Goal: Task Accomplishment & Management: Complete application form

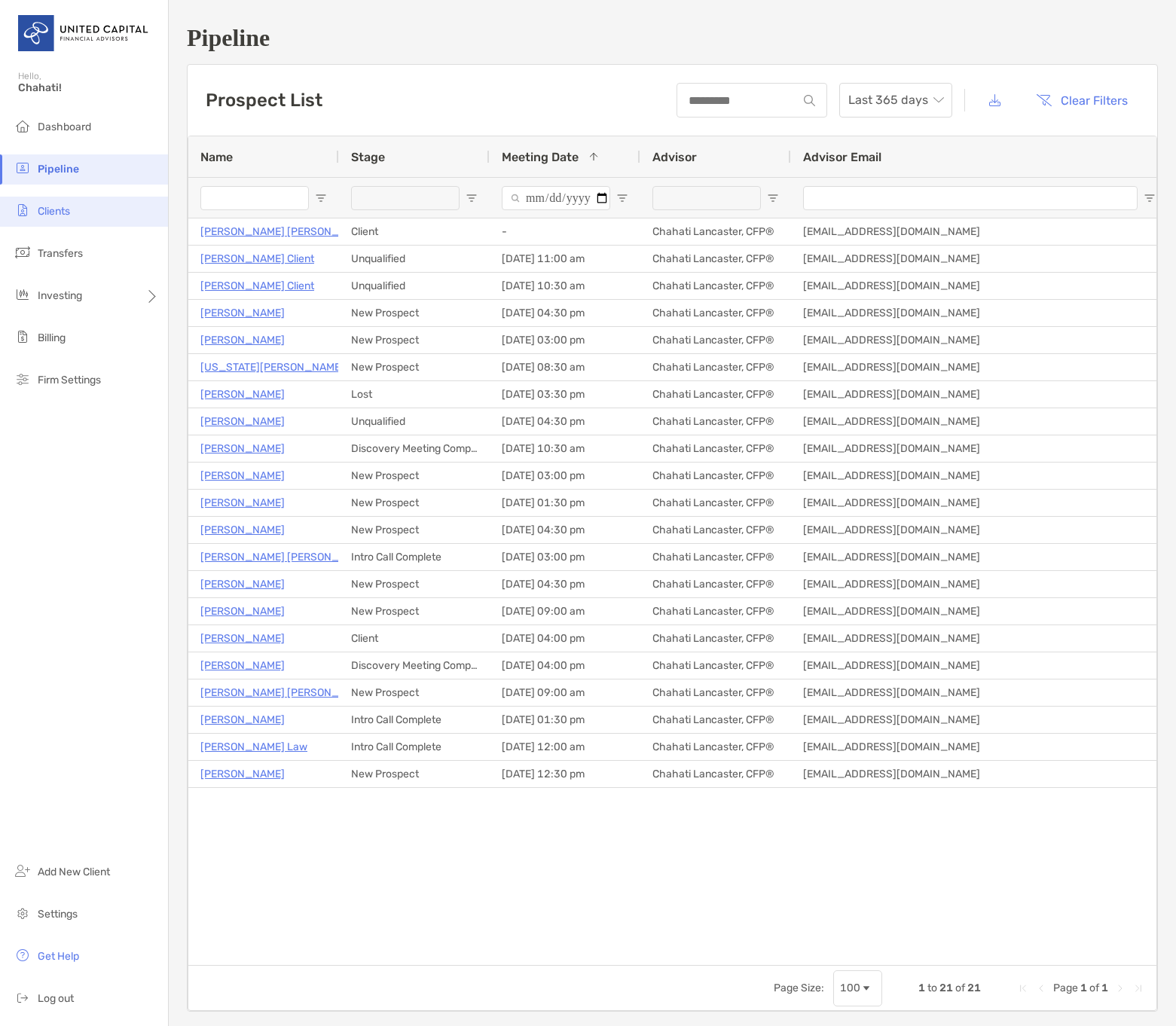
click at [63, 211] on span "Clients" at bounding box center [53, 211] width 33 height 13
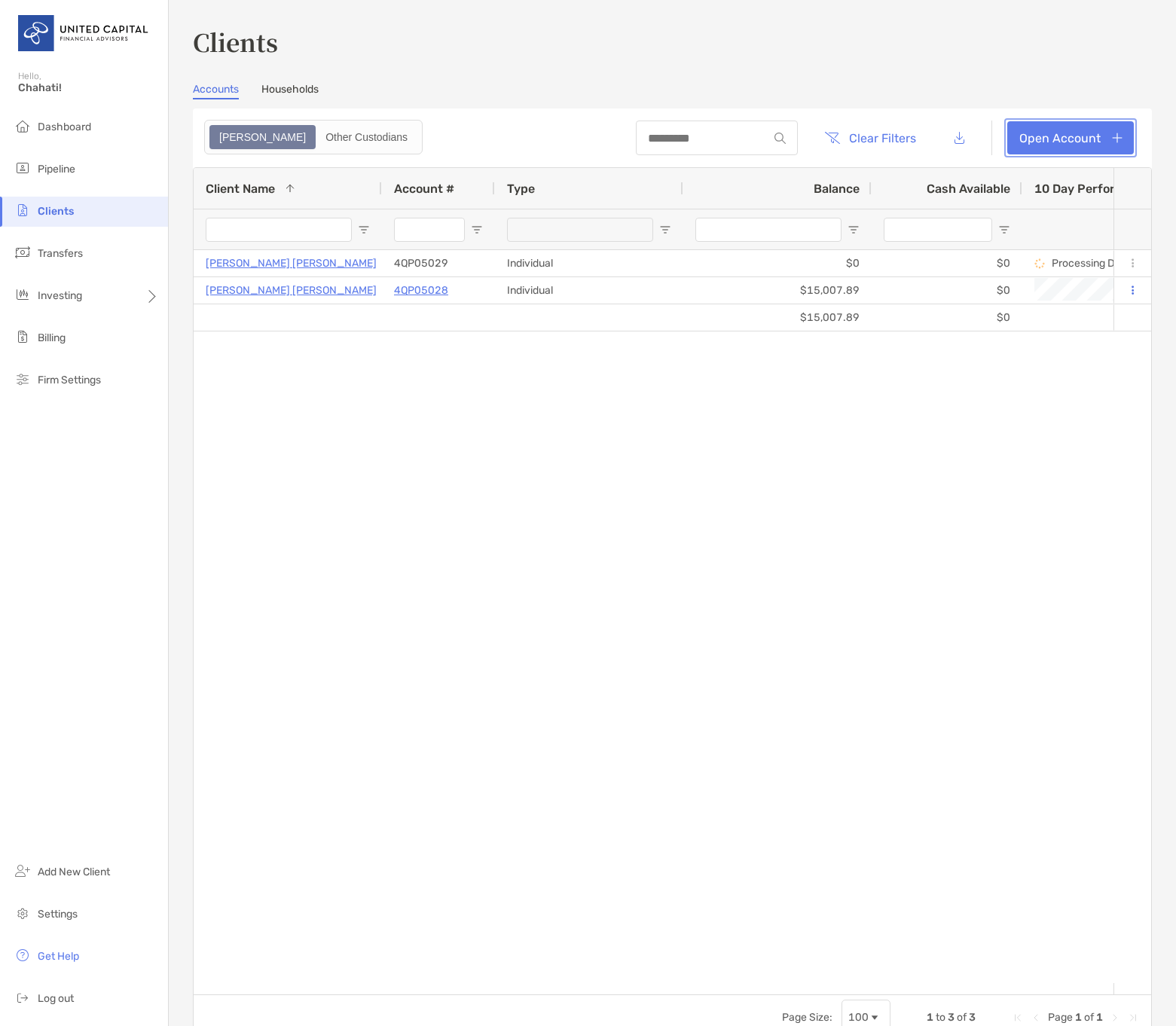
click at [1084, 135] on link "Open Account" at bounding box center [1070, 137] width 126 height 33
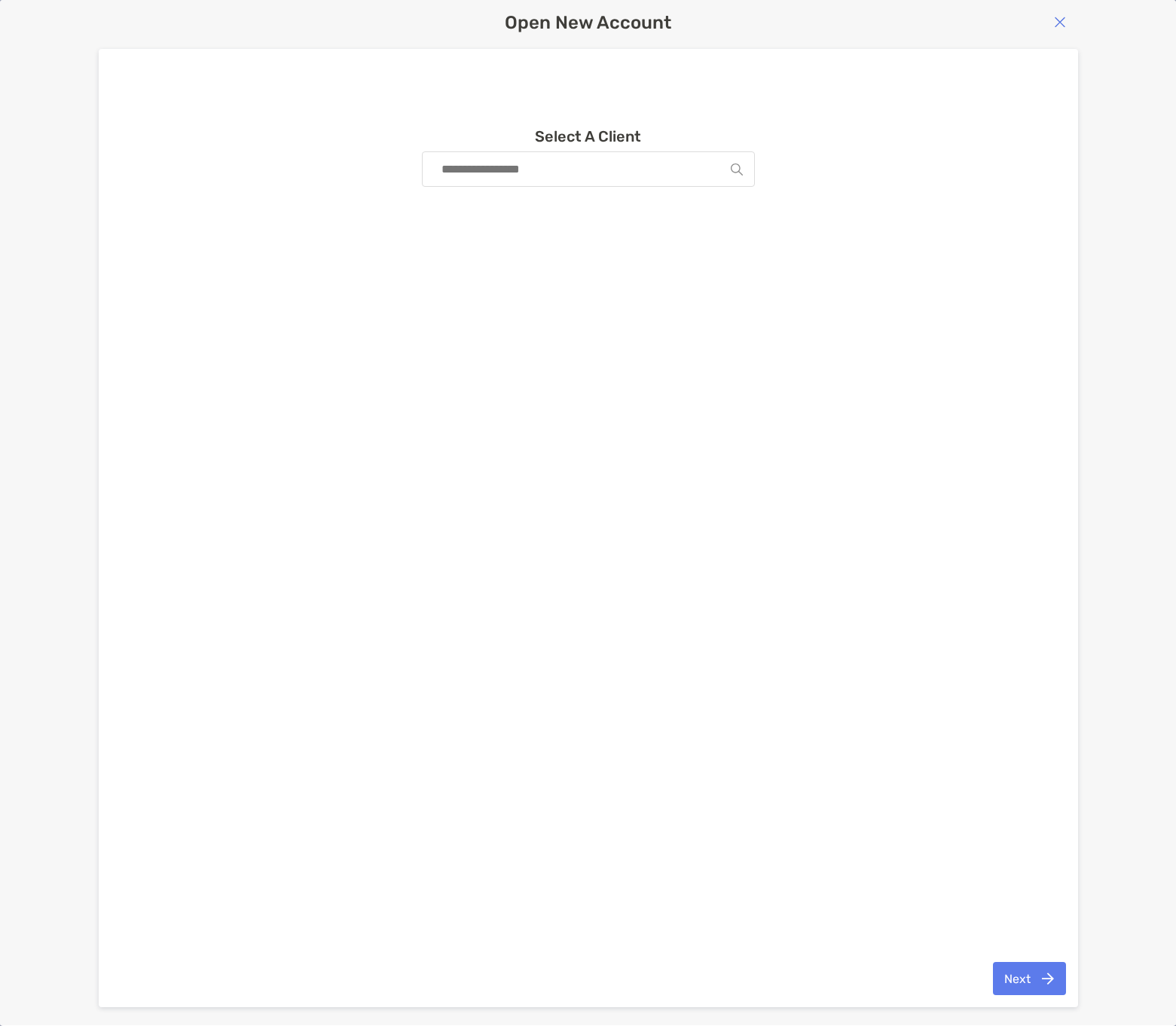
click at [1054, 25] on img "button" at bounding box center [1060, 22] width 12 height 12
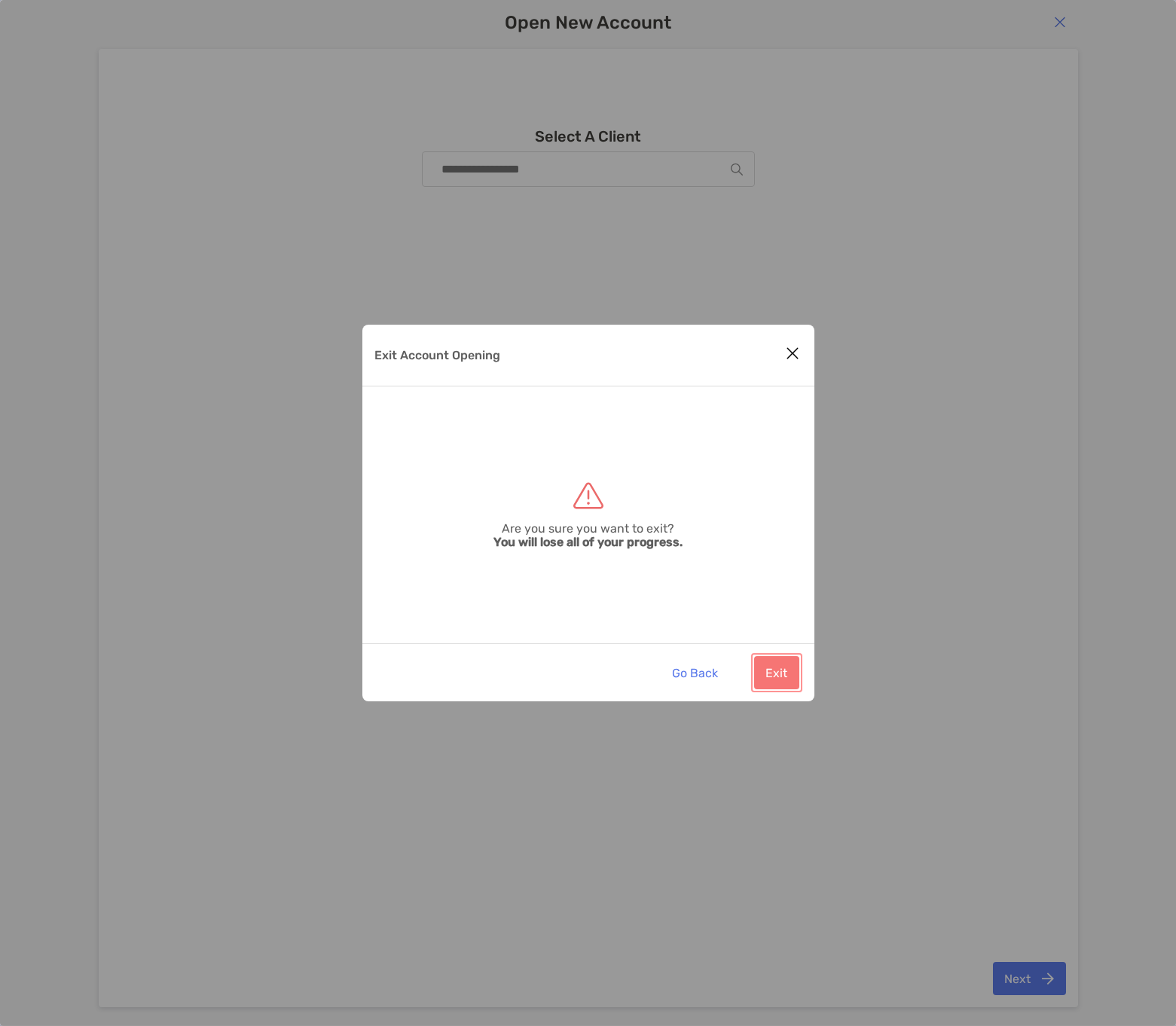
click at [776, 676] on button "Exit" at bounding box center [777, 672] width 45 height 33
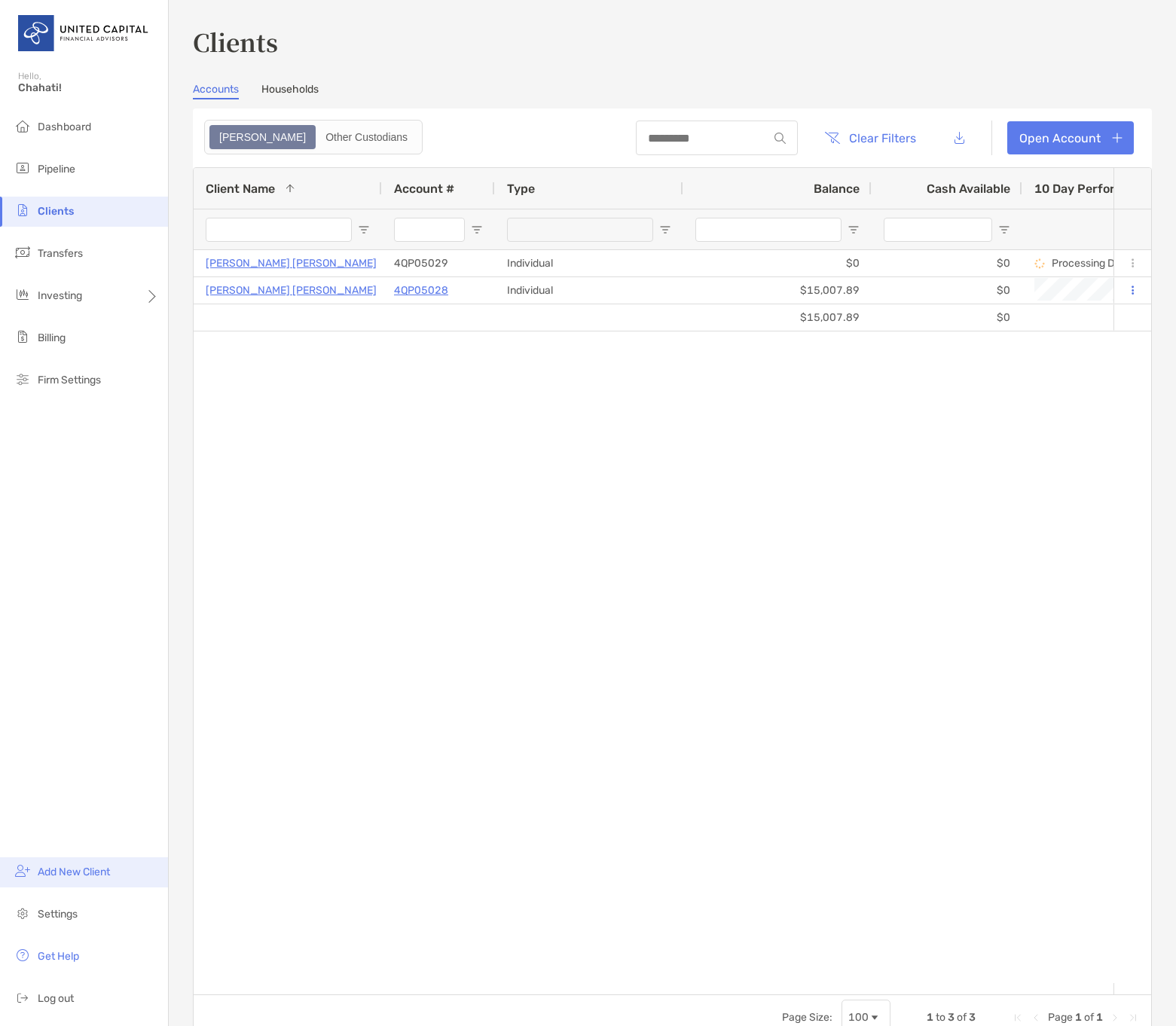
click at [49, 873] on span "Add New Client" at bounding box center [73, 873] width 72 height 13
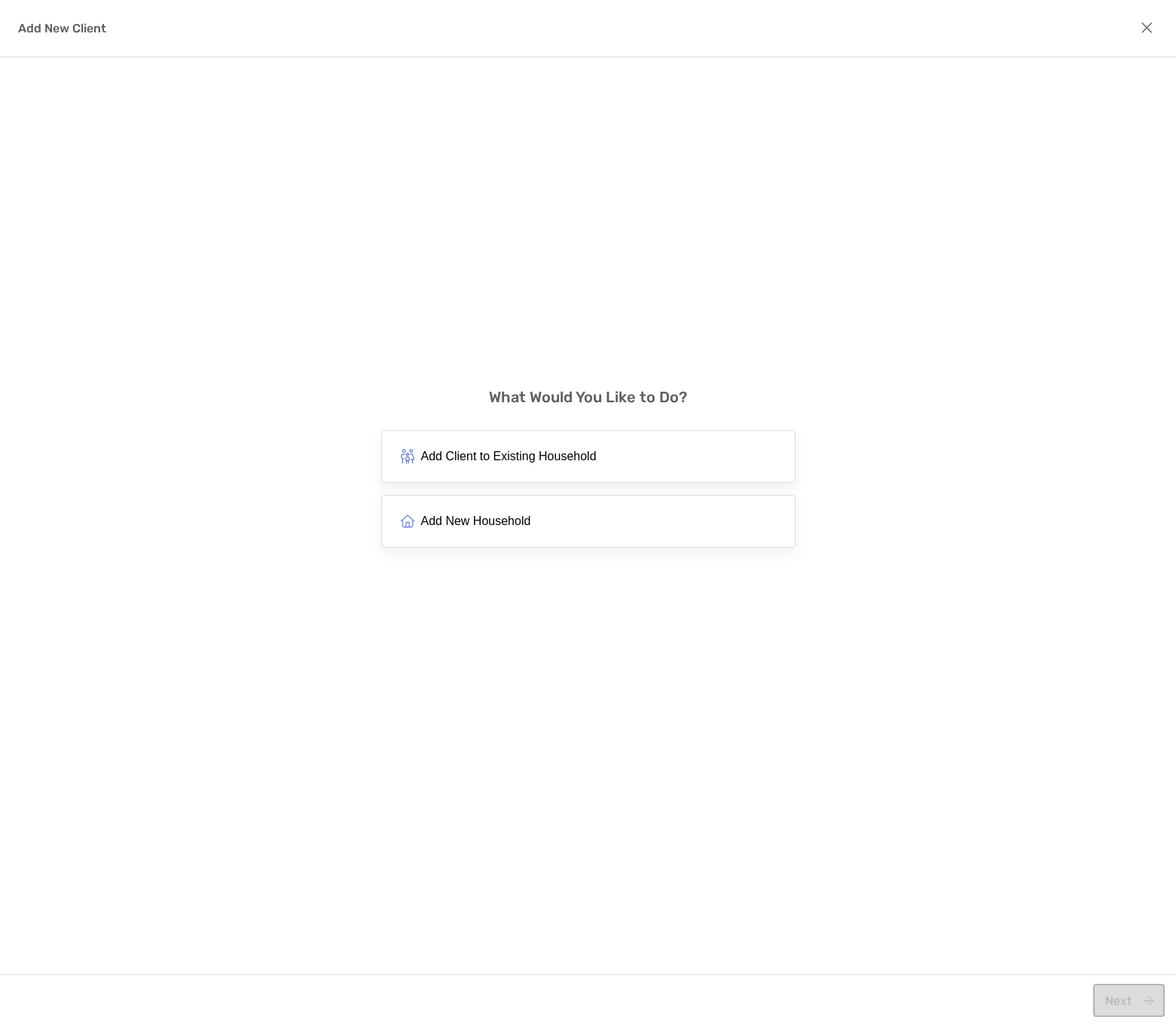
click at [629, 521] on button "Add New Household" at bounding box center [588, 521] width 414 height 52
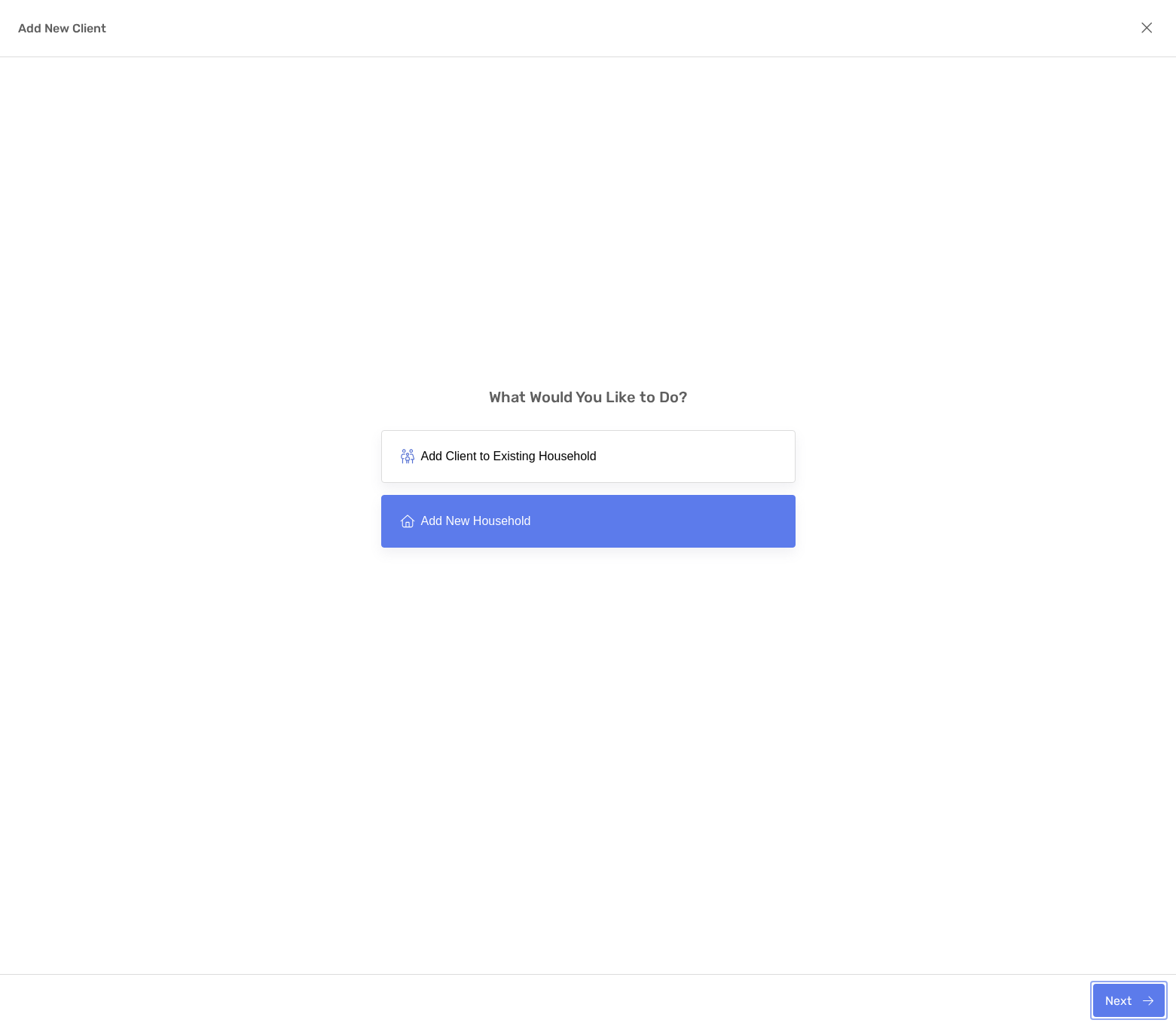
click at [1122, 999] on button "Next" at bounding box center [1129, 1000] width 72 height 33
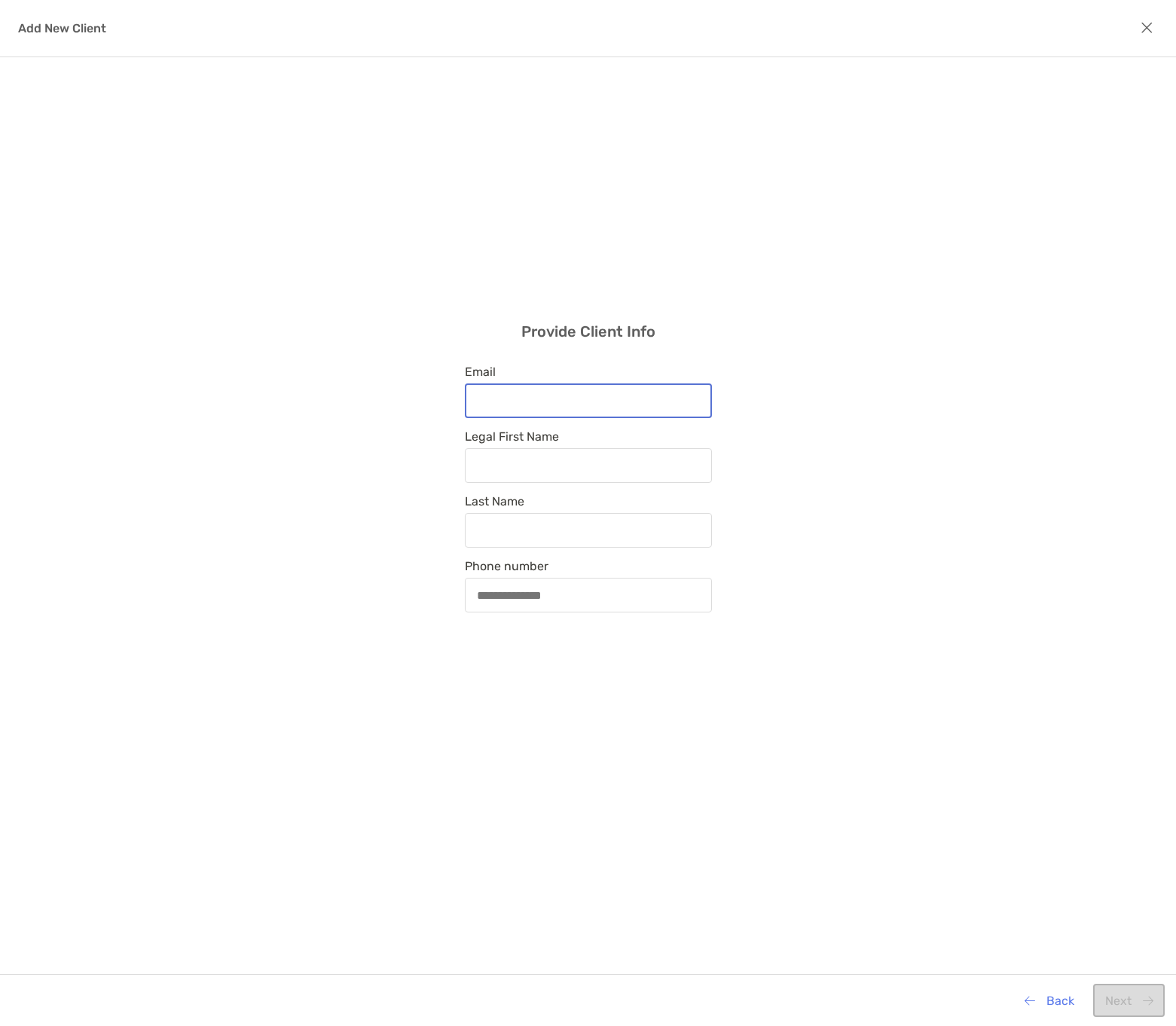
click at [634, 395] on input "Email" at bounding box center [588, 401] width 244 height 13
